Goal: Information Seeking & Learning: Find specific fact

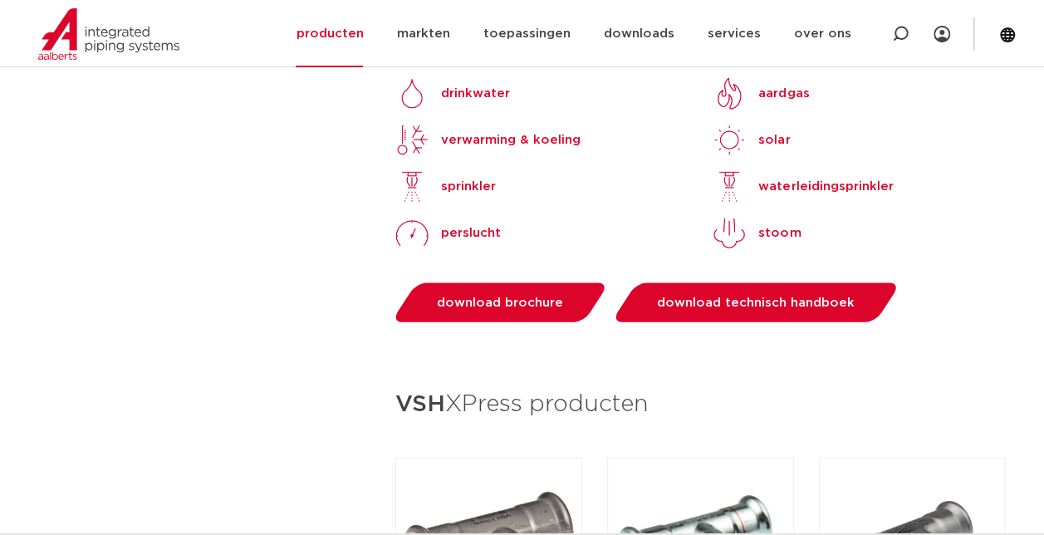
scroll to position [1827, 0]
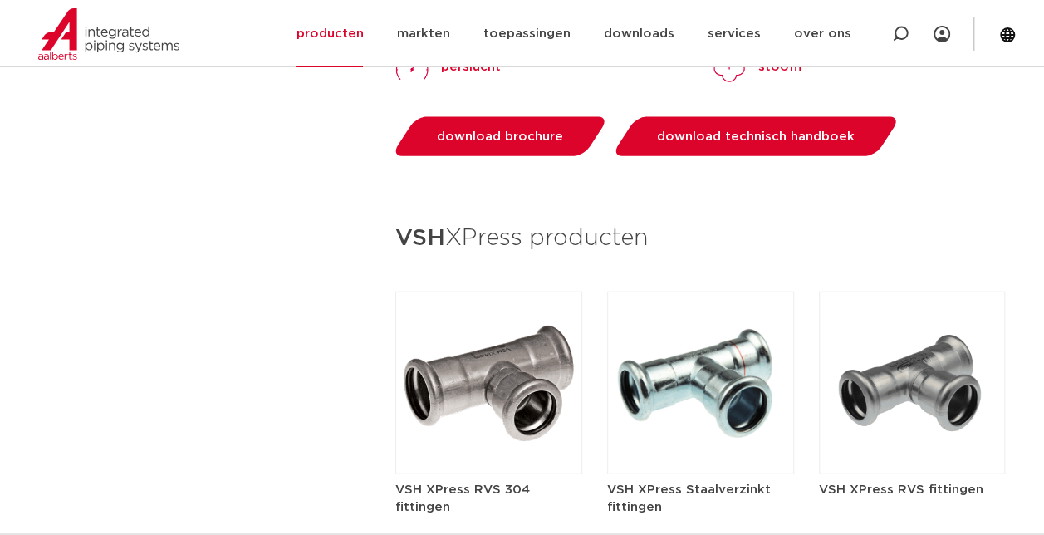
click at [635, 481] on h5 "VSH XPress Staalverzinkt fittingen" at bounding box center [700, 498] width 187 height 35
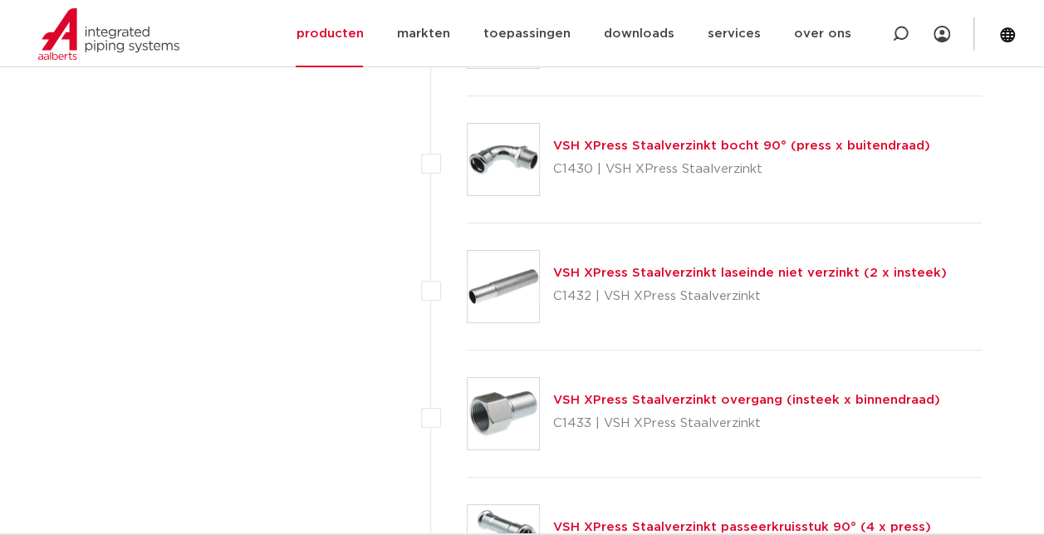
scroll to position [2907, 0]
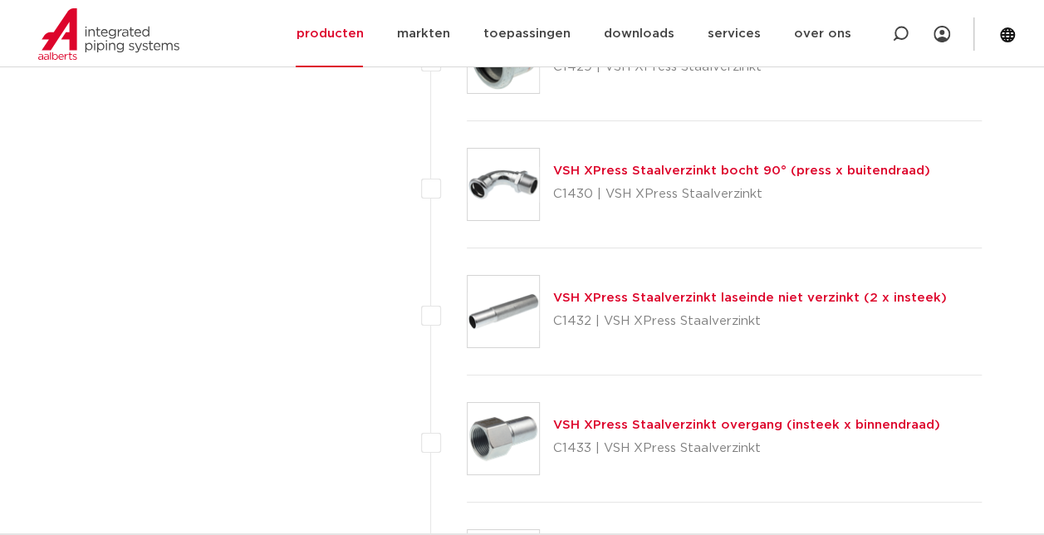
click at [698, 420] on link "VSH XPress Staalverzinkt overgang (insteek x binnendraad)" at bounding box center [746, 425] width 387 height 12
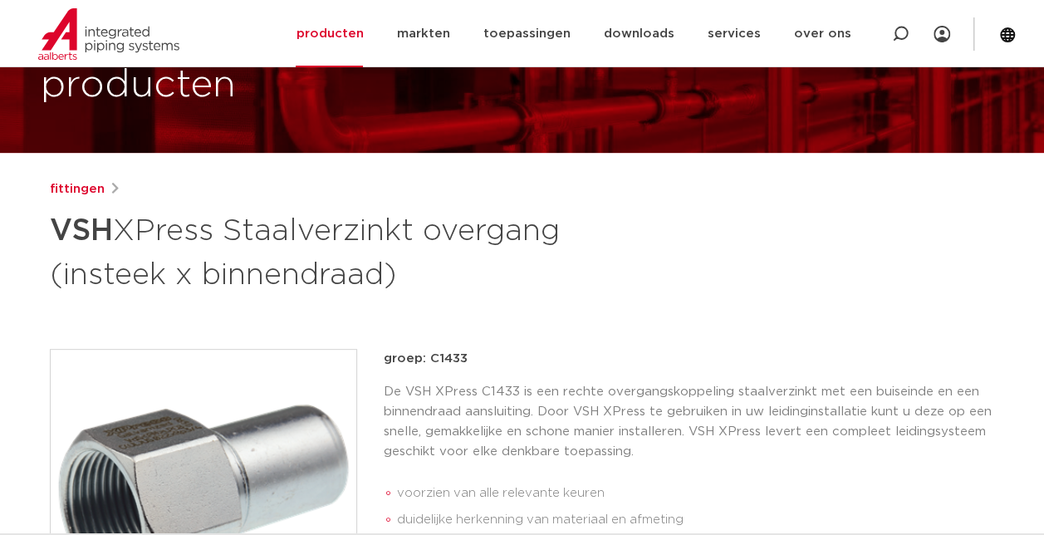
scroll to position [83, 0]
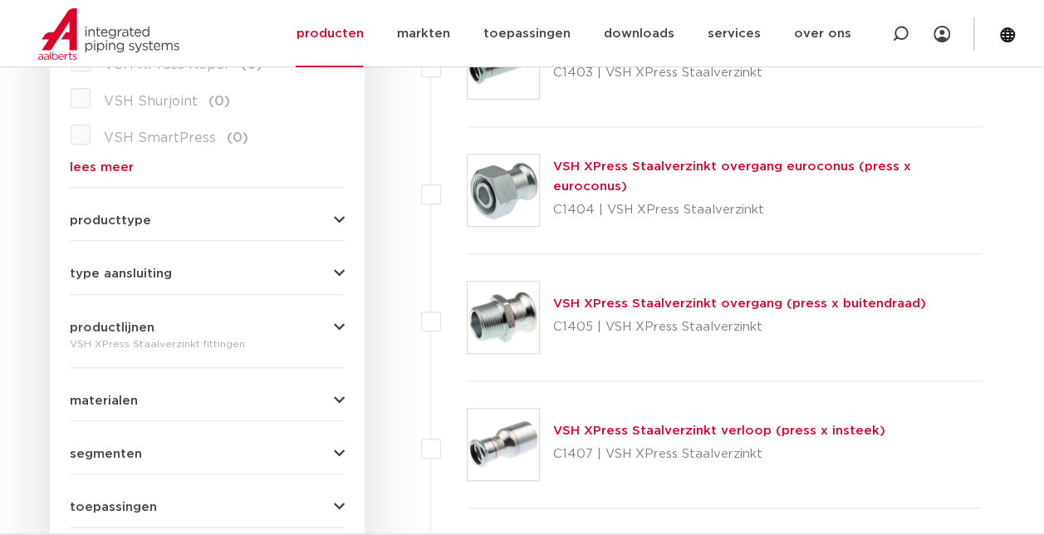
scroll to position [581, 0]
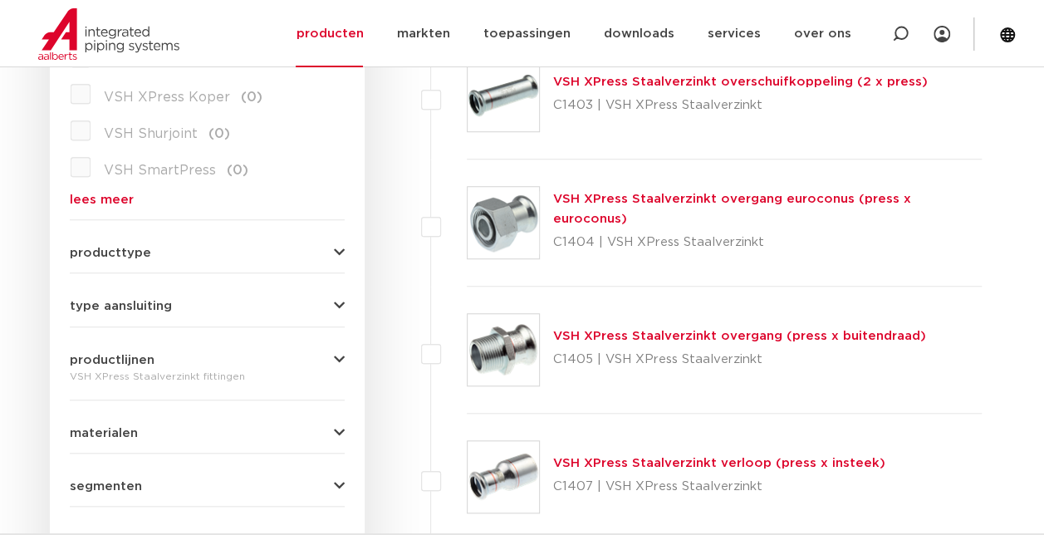
click at [646, 460] on link "VSH XPress Staalverzinkt verloop (press x insteek)" at bounding box center [719, 463] width 332 height 12
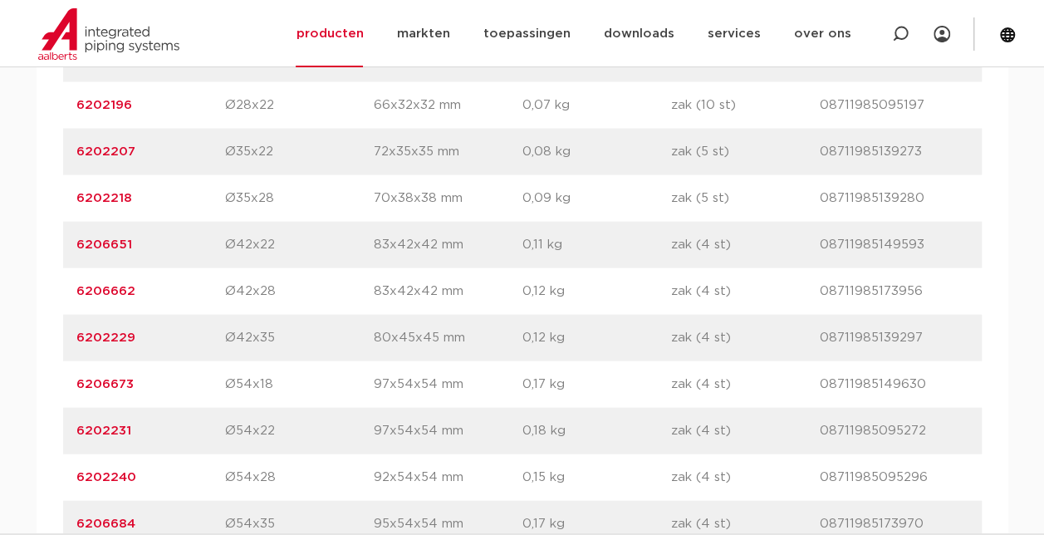
scroll to position [1578, 0]
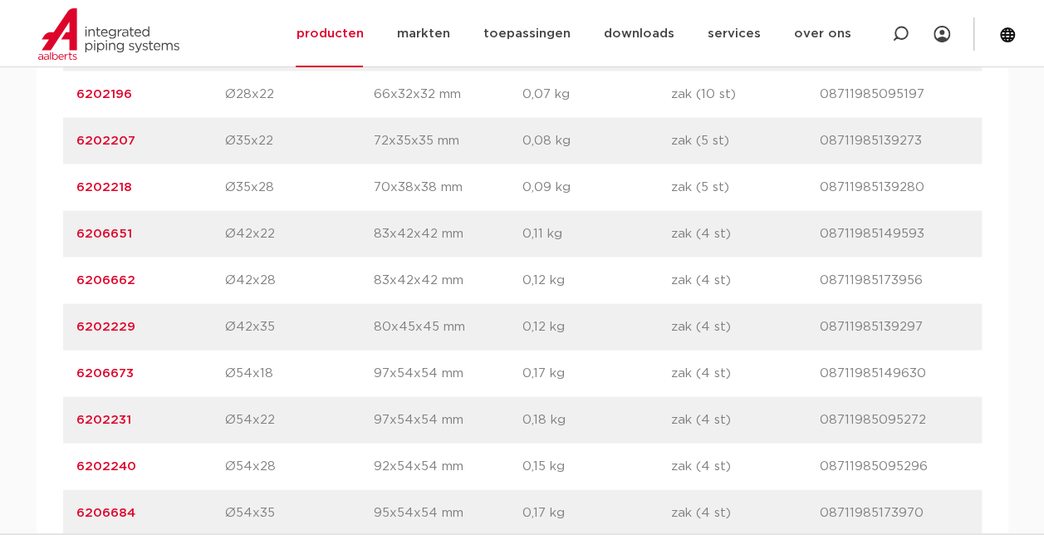
drag, startPoint x: 141, startPoint y: 415, endPoint x: 76, endPoint y: 420, distance: 65.0
click at [76, 420] on p "6202231" at bounding box center [150, 420] width 149 height 20
copy link "6202231"
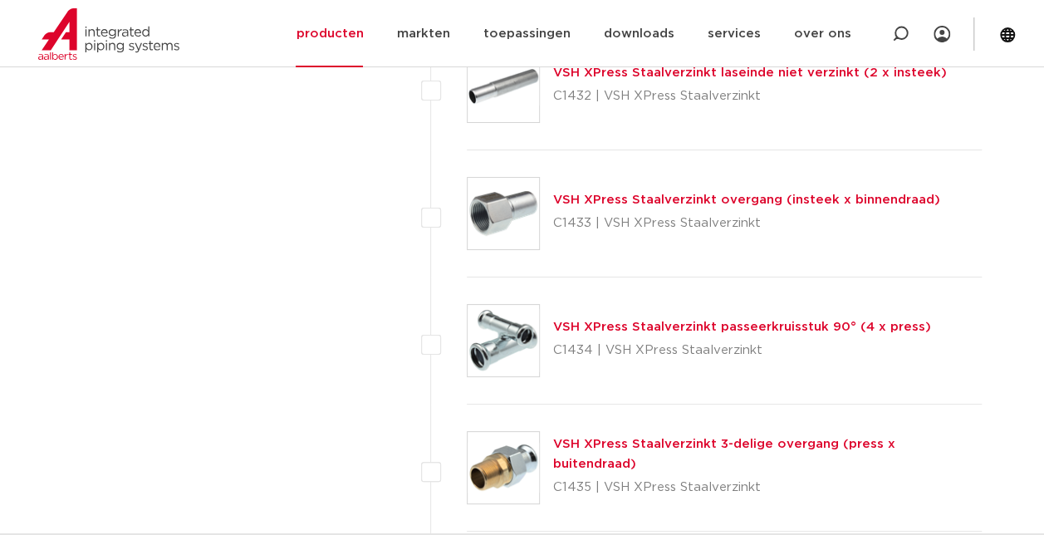
scroll to position [3166, 0]
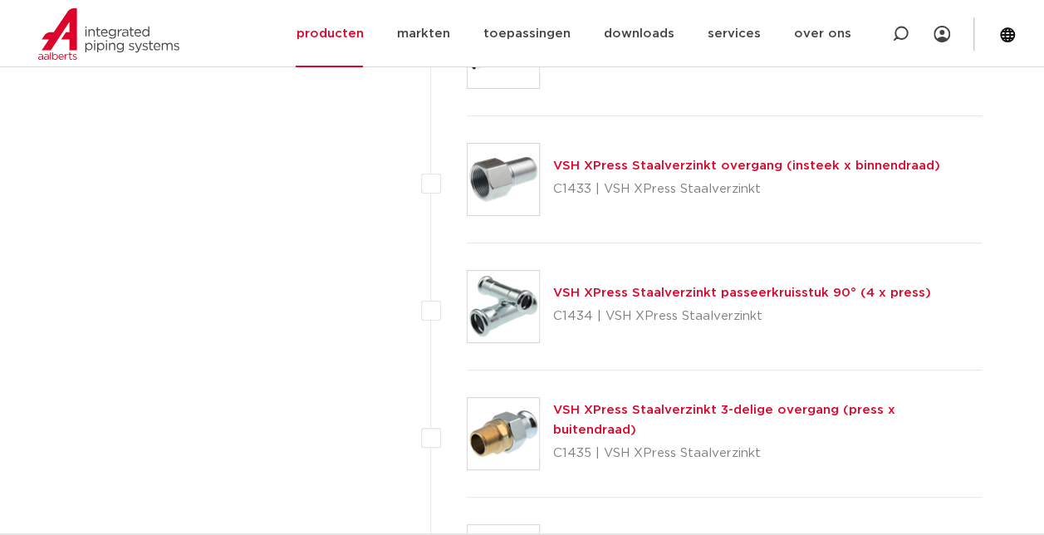
click at [603, 159] on link "VSH XPress Staalverzinkt overgang (insteek x binnendraad)" at bounding box center [746, 165] width 387 height 12
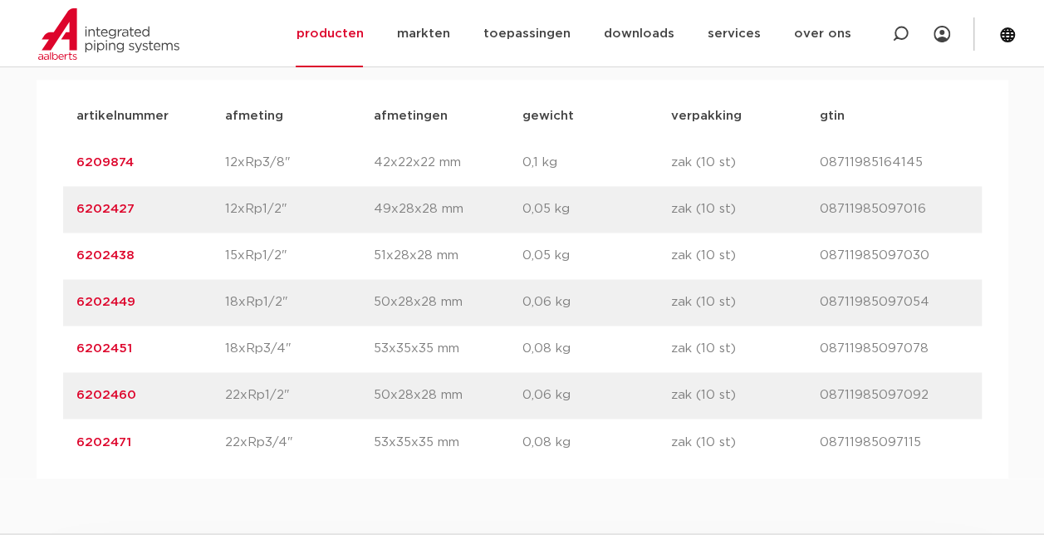
scroll to position [1163, 0]
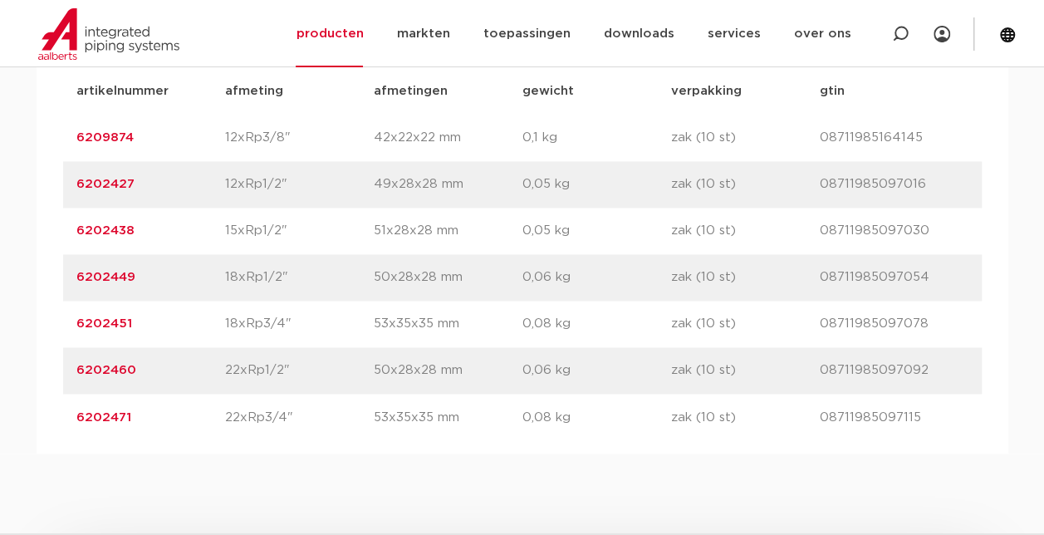
drag, startPoint x: 148, startPoint y: 366, endPoint x: 76, endPoint y: 369, distance: 71.5
click at [76, 369] on p "6202460" at bounding box center [150, 370] width 149 height 20
copy link "6202460"
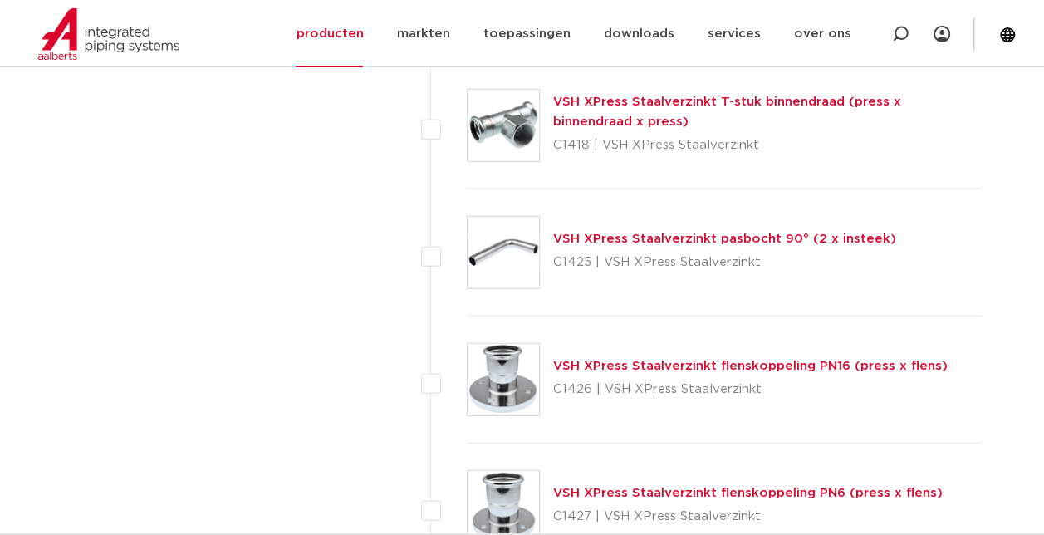
scroll to position [2253, 0]
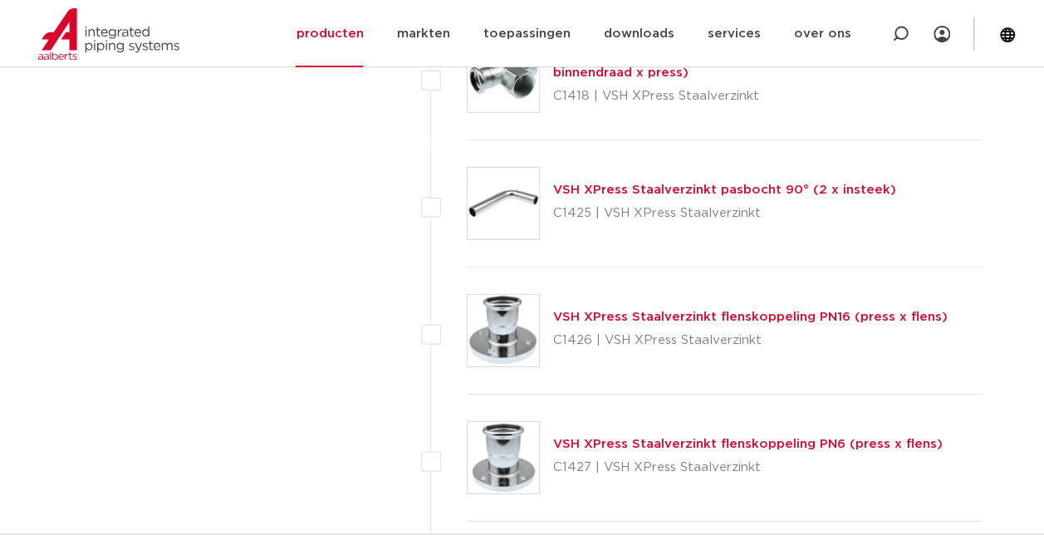
click at [733, 314] on link "VSH XPress Staalverzinkt flenskoppeling PN16 (press x flens)" at bounding box center [750, 317] width 395 height 12
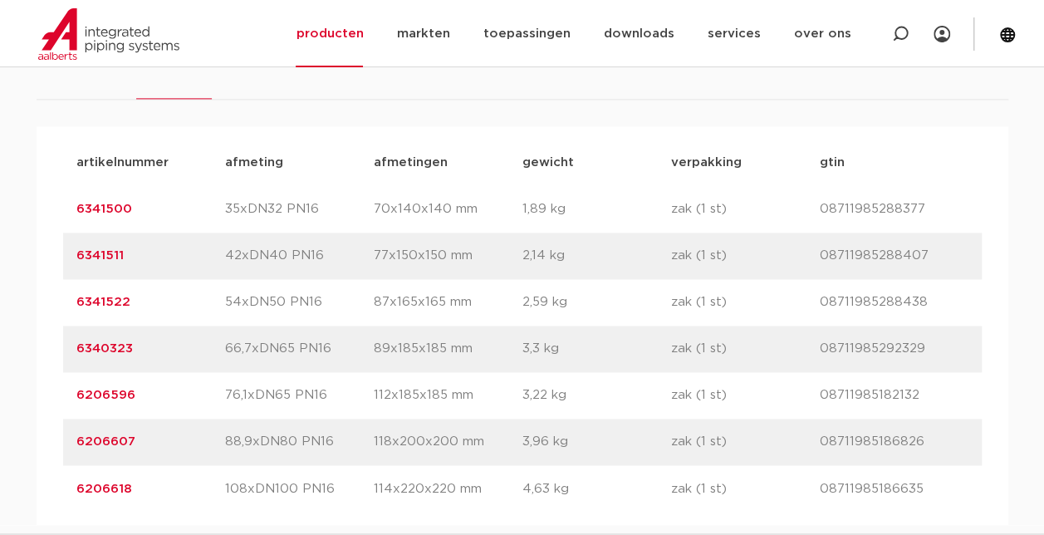
scroll to position [1163, 0]
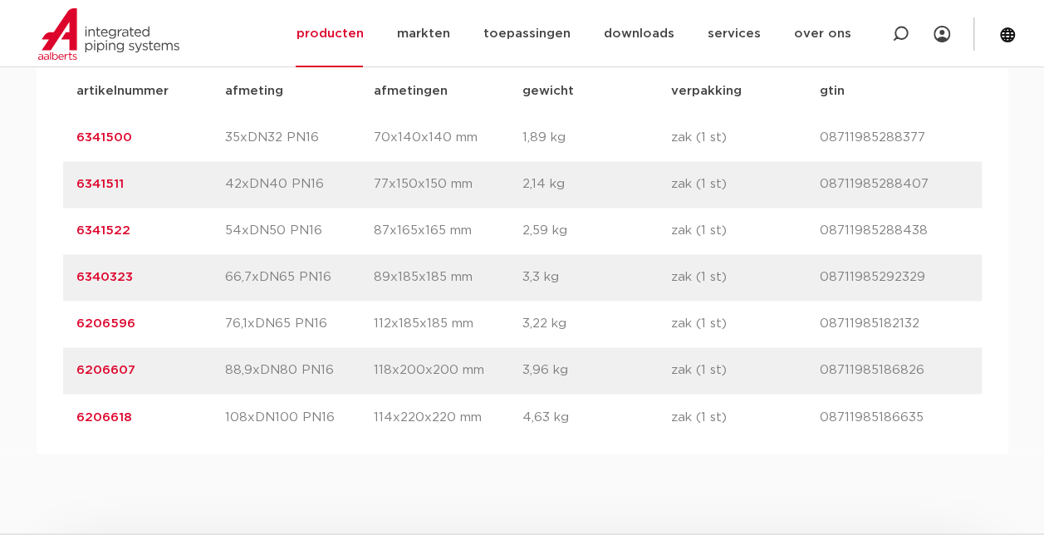
drag, startPoint x: 154, startPoint y: 367, endPoint x: 71, endPoint y: 366, distance: 83.9
click at [71, 366] on div "artikelnummer 6206607 afmeting 88,9xDN80 PN16 afmetingen 118x200x200 mm gewicht…" at bounding box center [522, 370] width 919 height 47
drag, startPoint x: 71, startPoint y: 366, endPoint x: 90, endPoint y: 370, distance: 19.5
copy link "6206607"
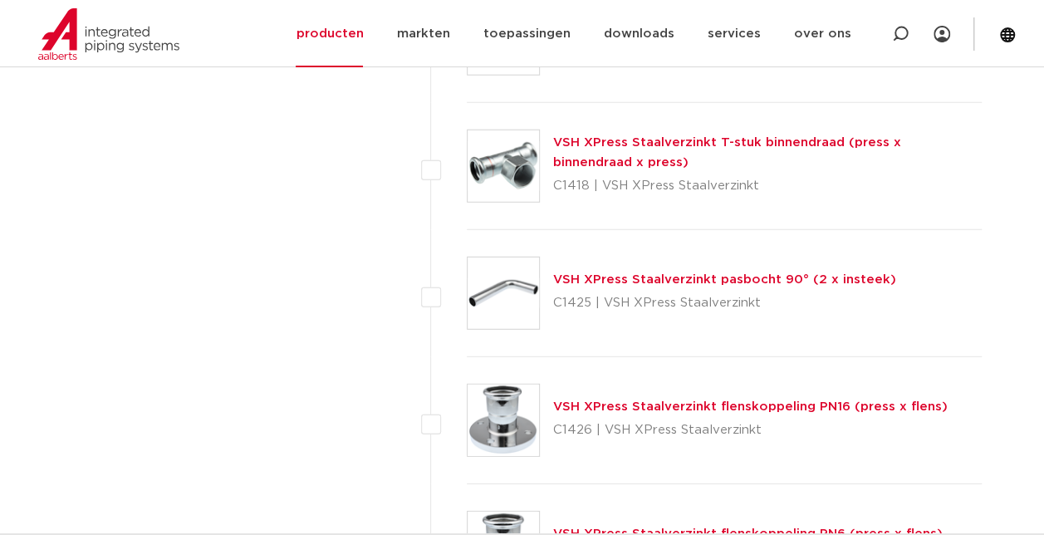
scroll to position [2086, 0]
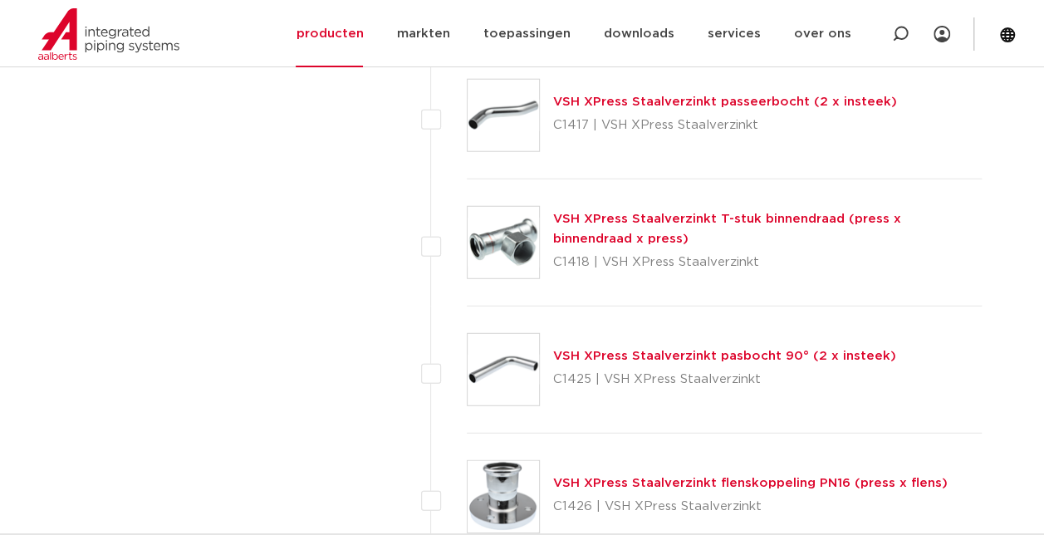
click at [655, 213] on link "VSH XPress Staalverzinkt T-stuk binnendraad (press x binnendraad x press)" at bounding box center [727, 229] width 348 height 32
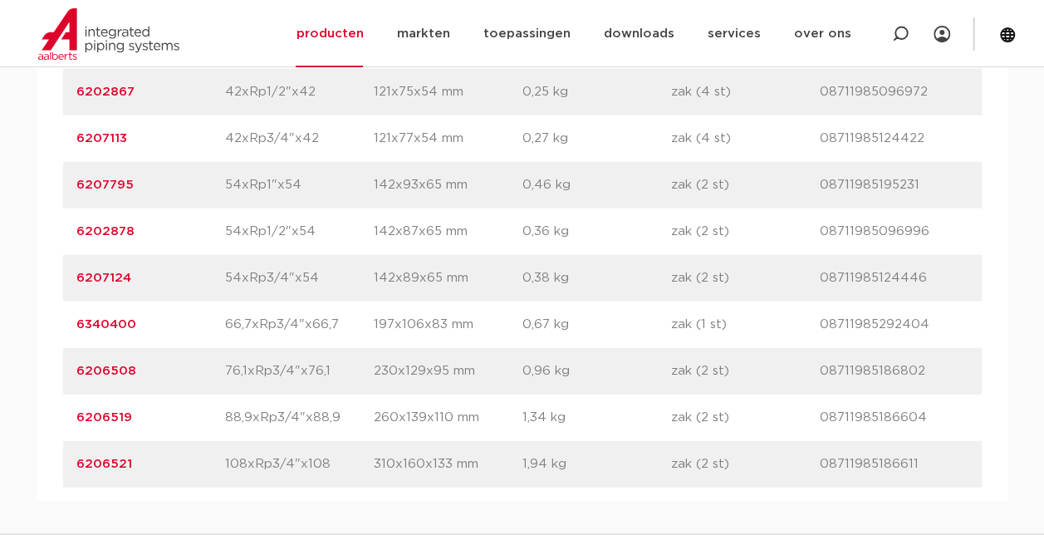
scroll to position [1993, 0]
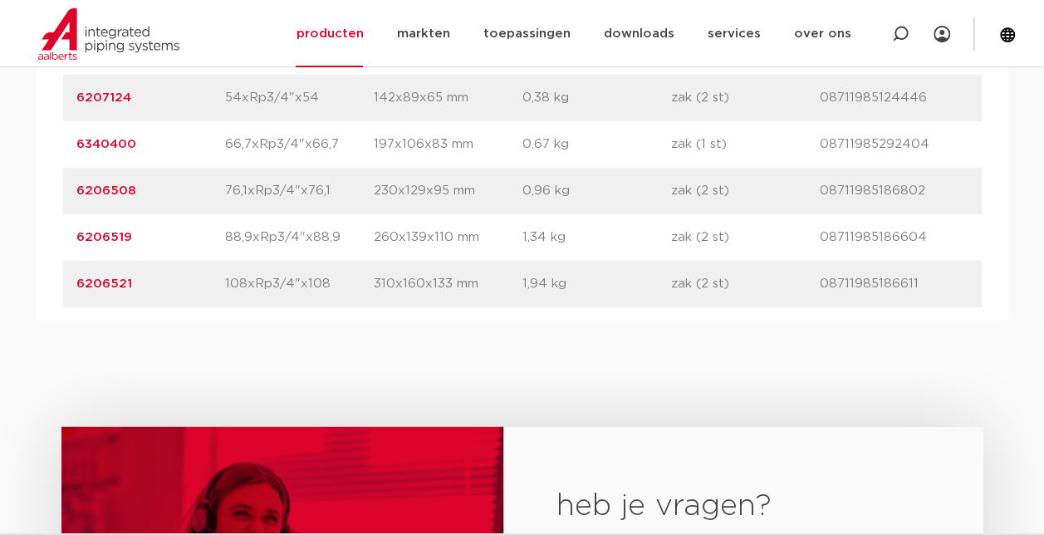
drag, startPoint x: 145, startPoint y: 272, endPoint x: 47, endPoint y: 272, distance: 97.2
drag, startPoint x: 47, startPoint y: 272, endPoint x: 86, endPoint y: 279, distance: 39.6
copy link "6206519"
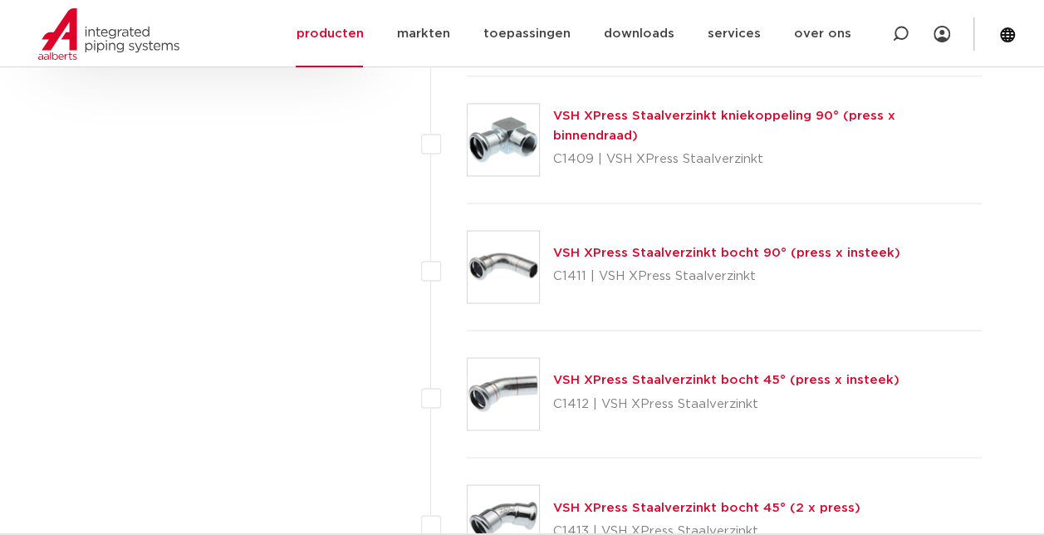
scroll to position [1256, 0]
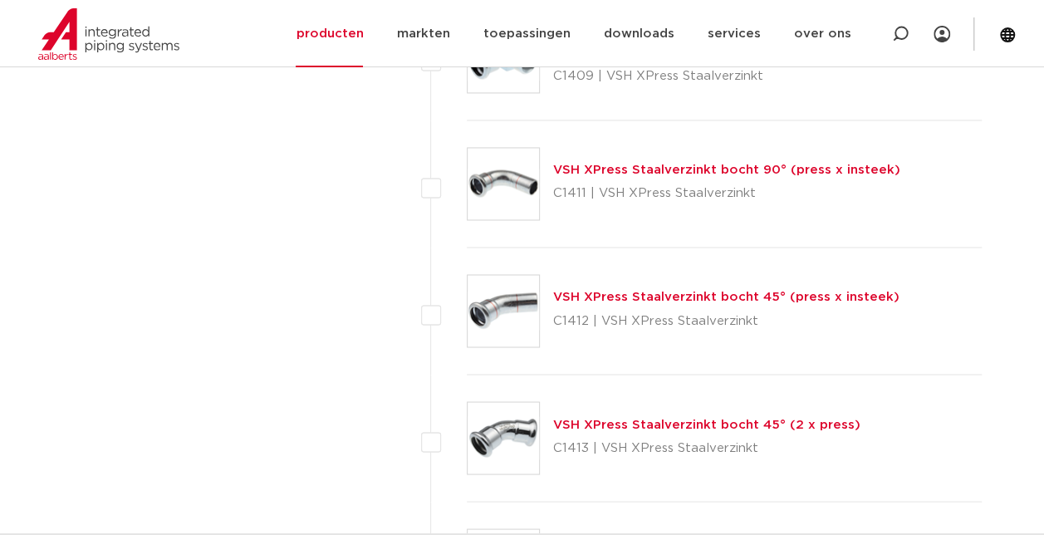
click at [626, 424] on link "VSH XPress Staalverzinkt bocht 45° (2 x press)" at bounding box center [706, 424] width 307 height 12
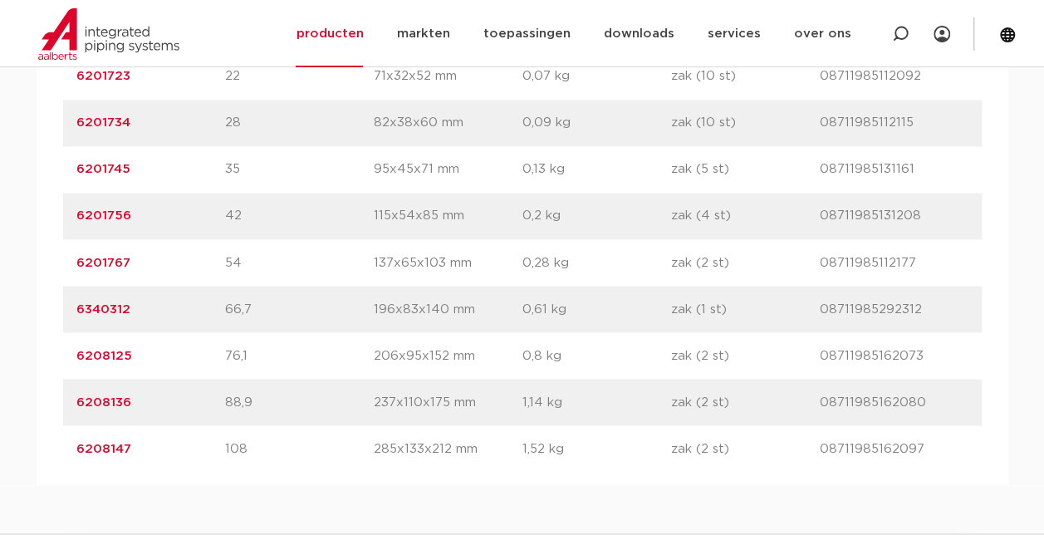
scroll to position [1412, 0]
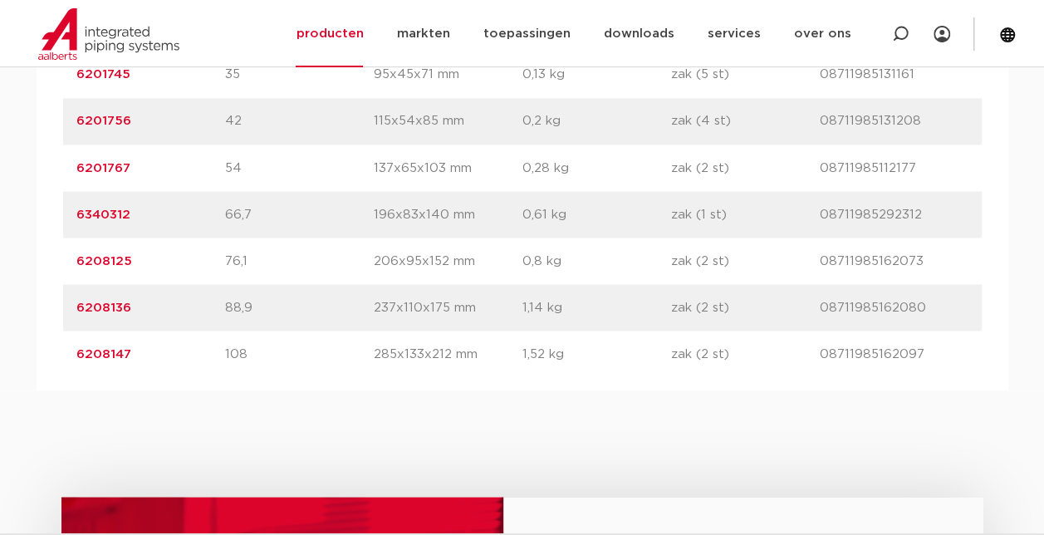
drag, startPoint x: 148, startPoint y: 307, endPoint x: 79, endPoint y: 307, distance: 68.9
click at [79, 307] on p "6208136" at bounding box center [150, 307] width 149 height 20
copy link "6208136"
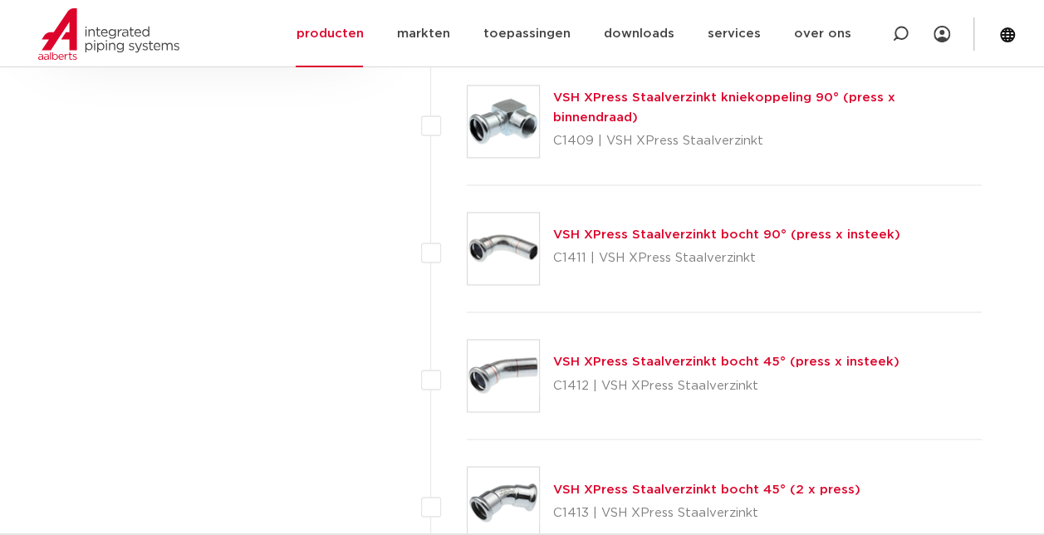
scroll to position [1090, 0]
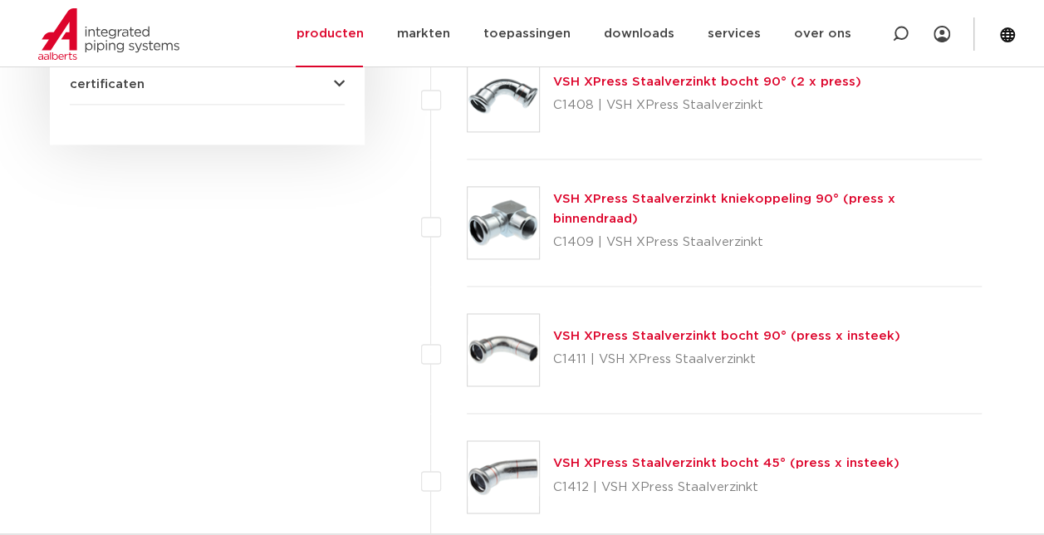
click at [640, 336] on link "VSH XPress Staalverzinkt bocht 90° (press x insteek)" at bounding box center [726, 336] width 347 height 12
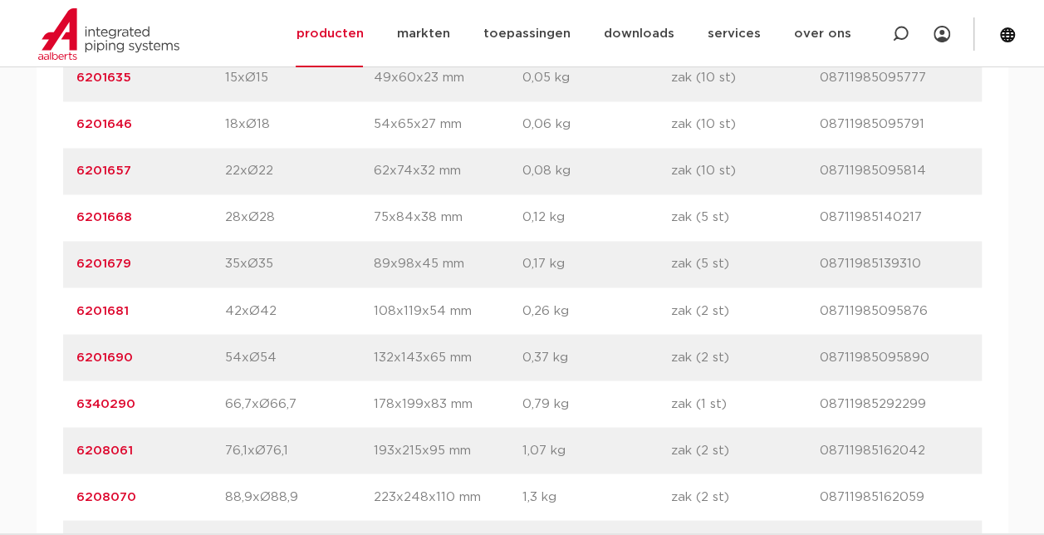
scroll to position [1329, 0]
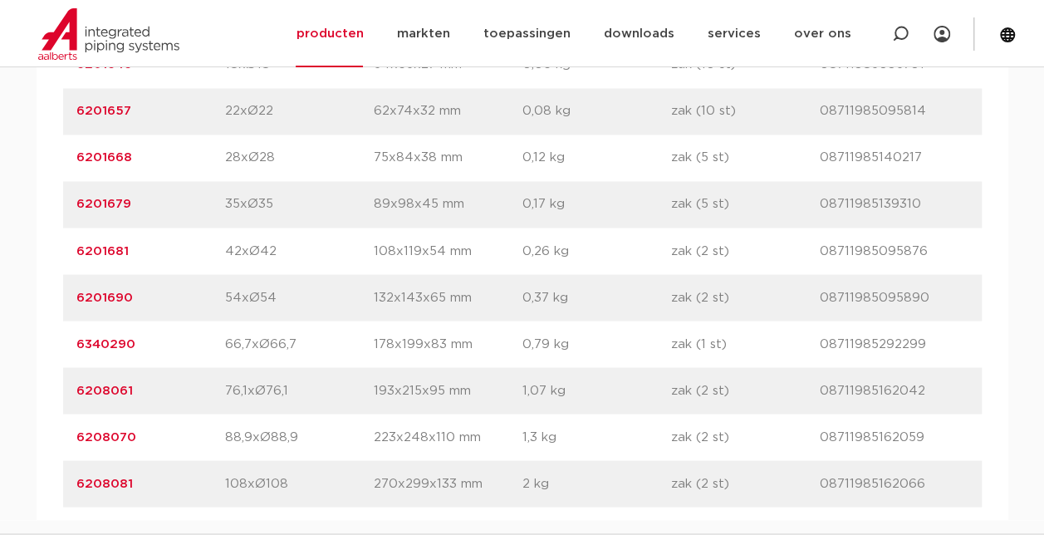
drag, startPoint x: 168, startPoint y: 429, endPoint x: 75, endPoint y: 439, distance: 93.6
click at [75, 439] on div "artikelnummer 6208070 afmeting 88,9xØ88,9 [GEOGRAPHIC_DATA] 223x248x110 mm gewi…" at bounding box center [522, 437] width 919 height 47
drag, startPoint x: 75, startPoint y: 439, endPoint x: 91, endPoint y: 439, distance: 16.6
copy link "6208070"
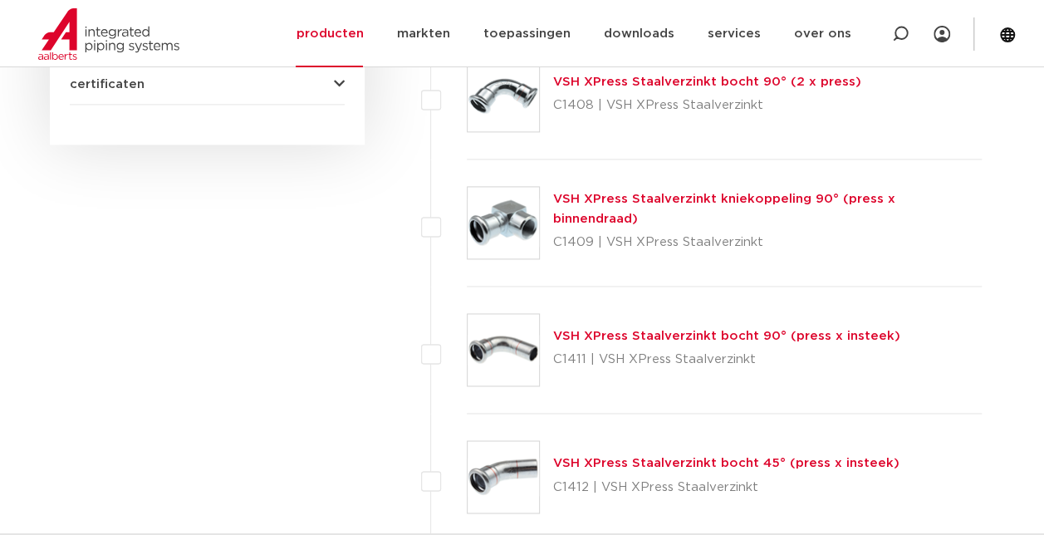
click at [638, 78] on link "VSH XPress Staalverzinkt bocht 90° (2 x press)" at bounding box center [707, 82] width 308 height 12
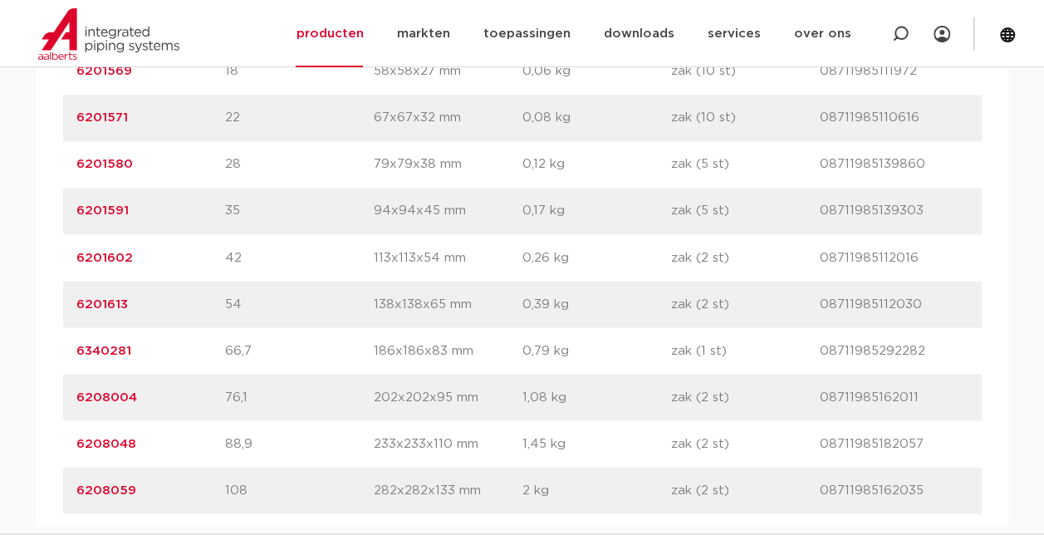
scroll to position [1329, 0]
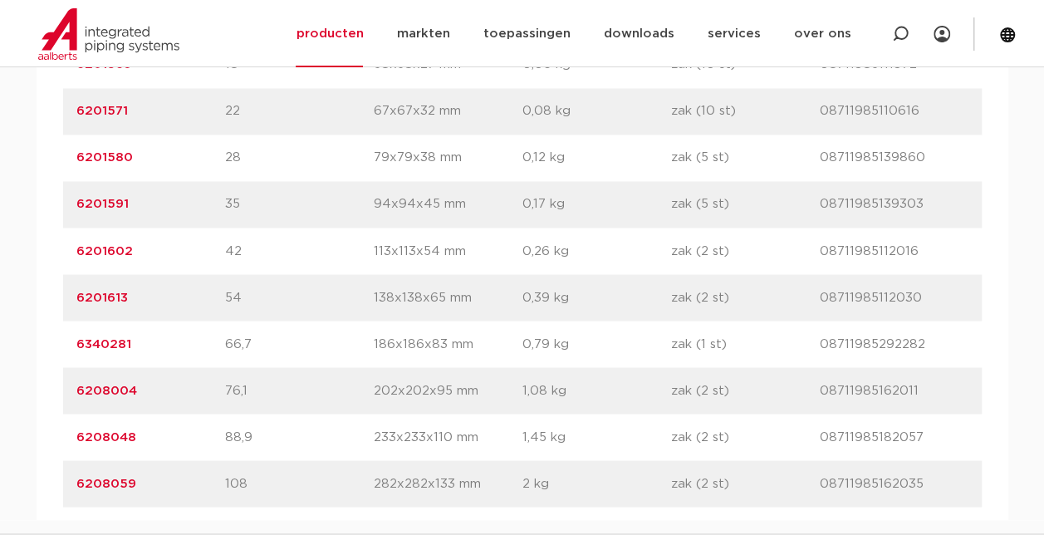
drag, startPoint x: 186, startPoint y: 432, endPoint x: 79, endPoint y: 439, distance: 107.4
click at [79, 439] on p "6208048" at bounding box center [150, 437] width 149 height 20
copy link "6208048"
